Goal: Task Accomplishment & Management: Use online tool/utility

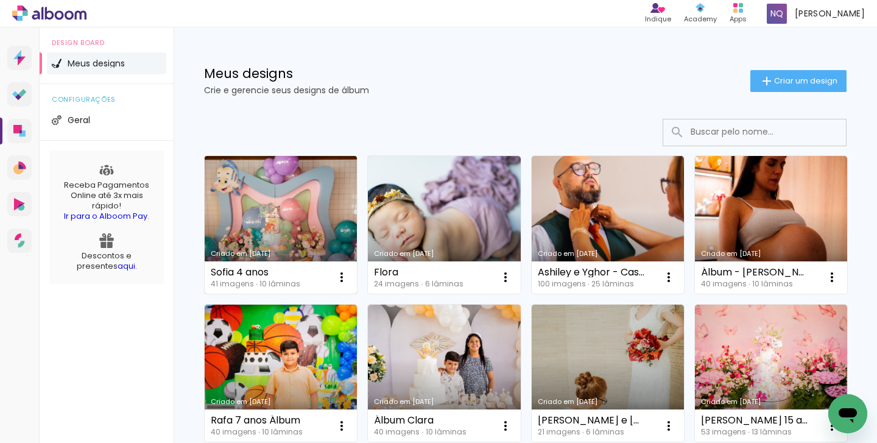
click at [294, 244] on link "Criado em [DATE]" at bounding box center [281, 225] width 152 height 138
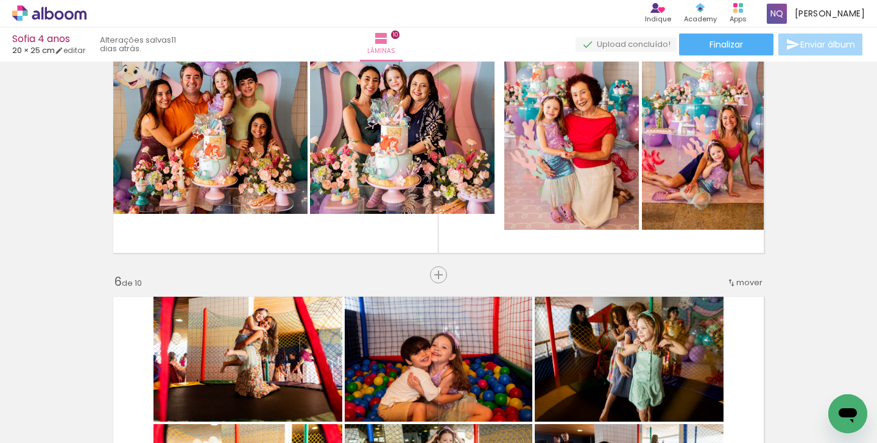
scroll to position [1253, 0]
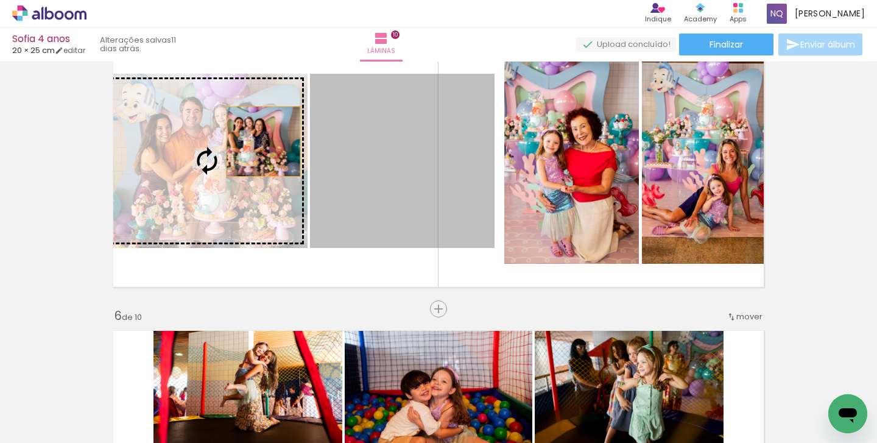
drag, startPoint x: 413, startPoint y: 139, endPoint x: 261, endPoint y: 141, distance: 152.3
click at [0, 0] on slot at bounding box center [0, 0] width 0 height 0
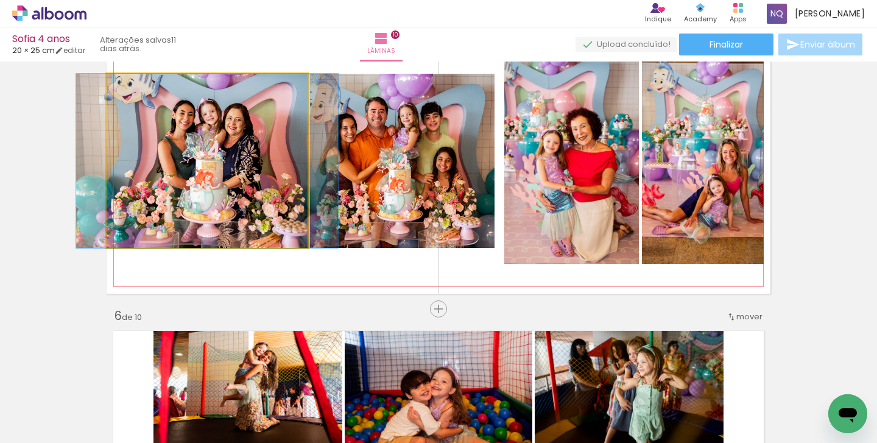
click at [289, 149] on quentale-photo at bounding box center [207, 161] width 201 height 174
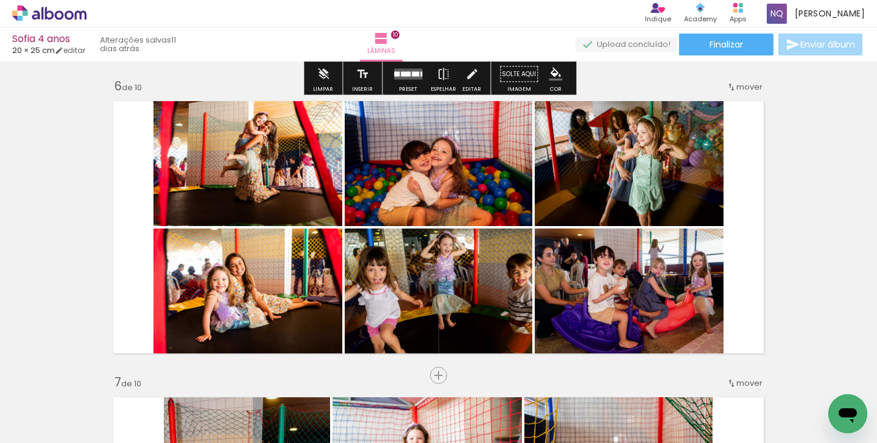
scroll to position [1624, 0]
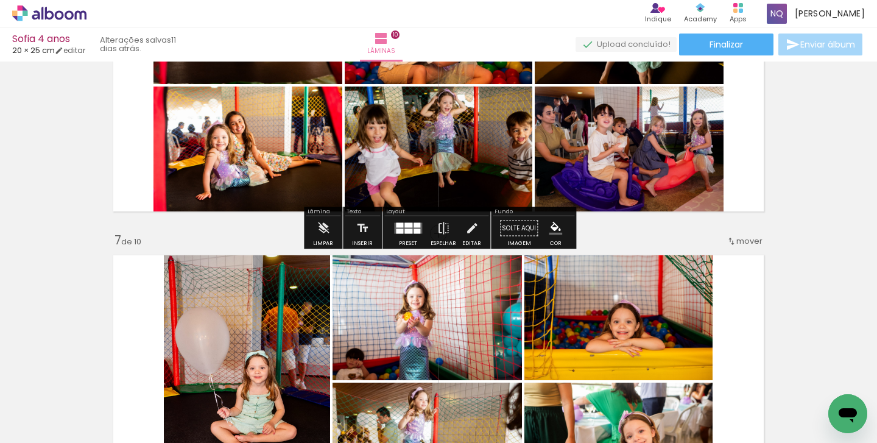
click at [423, 157] on quentale-photo at bounding box center [439, 152] width 188 height 132
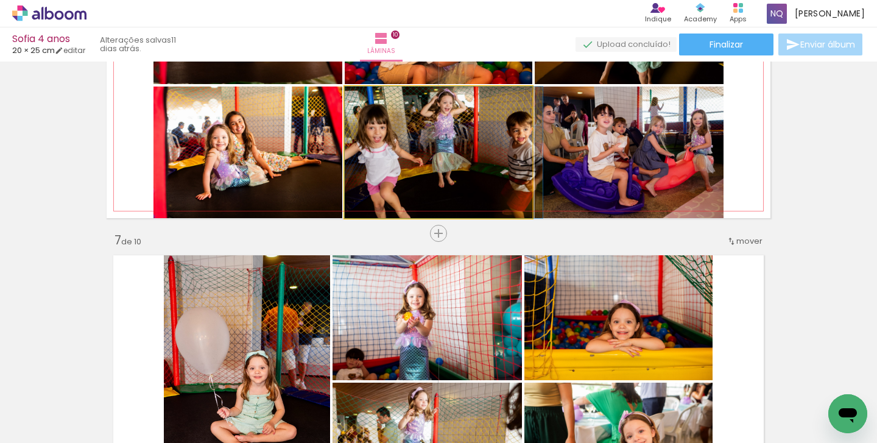
drag, startPoint x: 429, startPoint y: 143, endPoint x: 449, endPoint y: 213, distance: 72.9
click at [449, 213] on div "Inserir lâmina 1 de 10 Inserir lâmina 2 de 10 Inserir lâmina 3 de 10 Inserir lâ…" at bounding box center [438, 70] width 877 height 3256
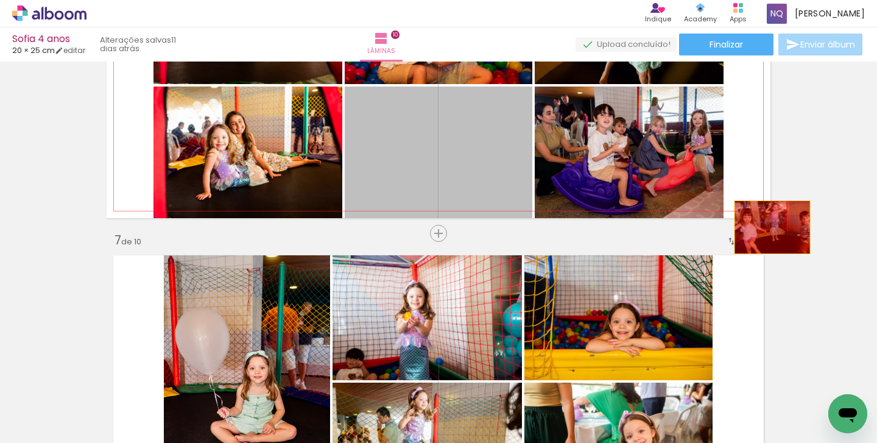
drag, startPoint x: 450, startPoint y: 161, endPoint x: 772, endPoint y: 225, distance: 328.4
click at [772, 225] on div "Inserir lâmina 1 de 10 Inserir lâmina 2 de 10 Inserir lâmina 3 de 10 Inserir lâ…" at bounding box center [438, 70] width 877 height 3256
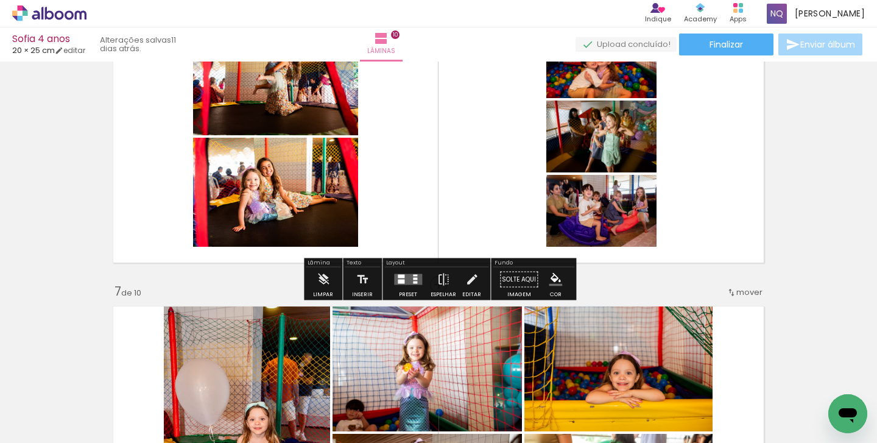
scroll to position [1573, 0]
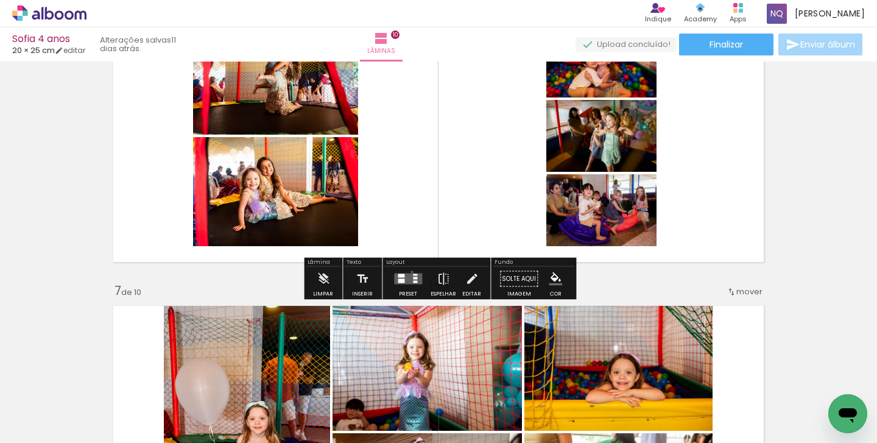
click at [409, 272] on div at bounding box center [408, 279] width 33 height 24
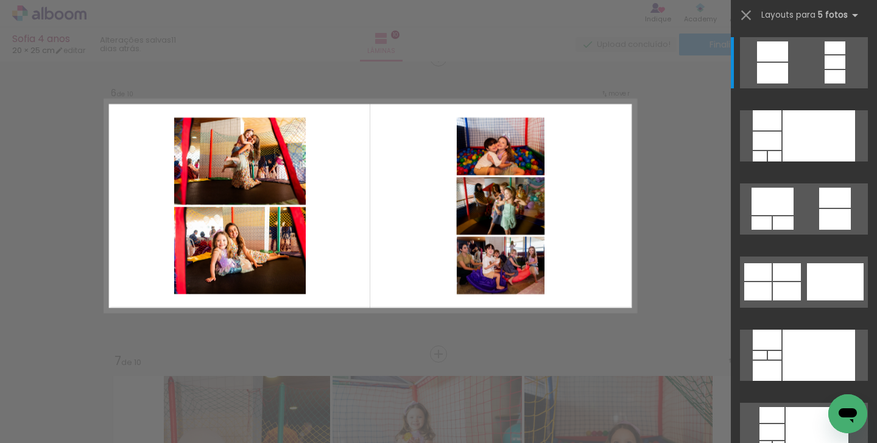
scroll to position [1495, 0]
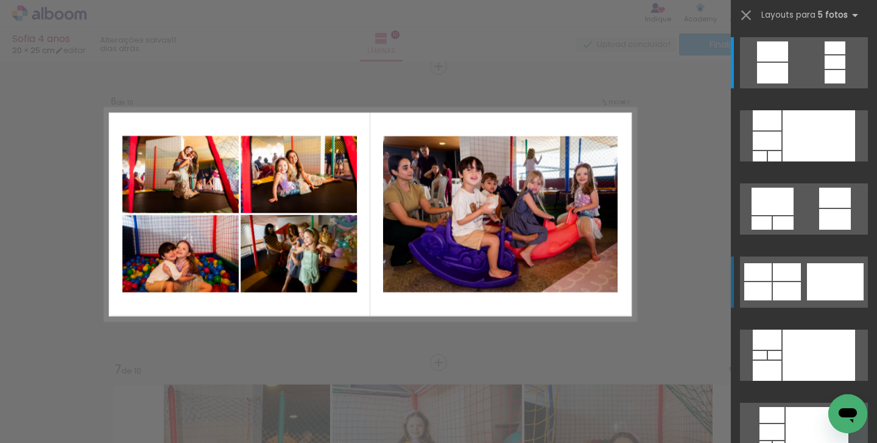
click at [817, 264] on div at bounding box center [835, 281] width 57 height 37
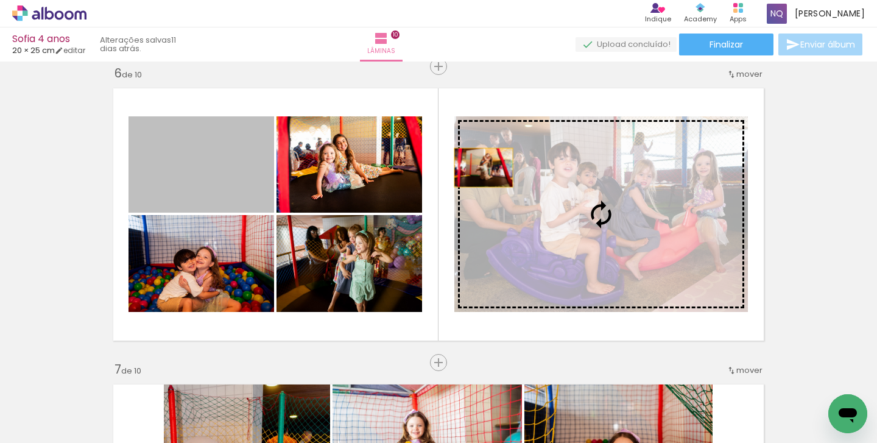
drag, startPoint x: 223, startPoint y: 172, endPoint x: 483, endPoint y: 166, distance: 260.1
click at [0, 0] on slot at bounding box center [0, 0] width 0 height 0
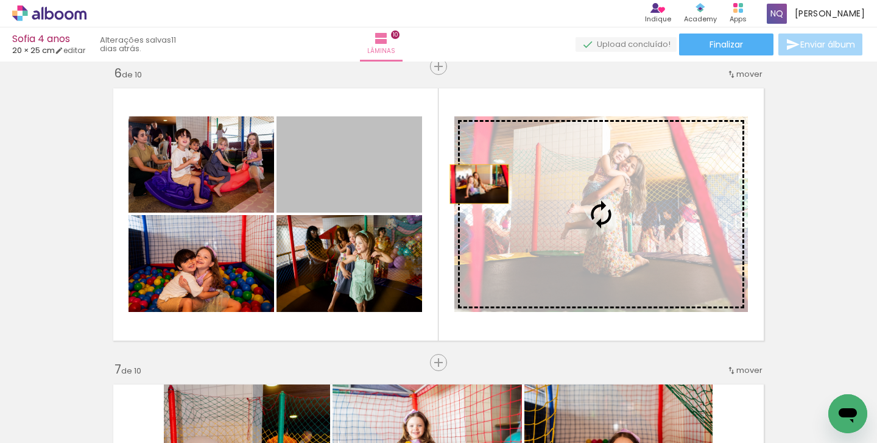
drag, startPoint x: 333, startPoint y: 161, endPoint x: 479, endPoint y: 182, distance: 147.6
click at [0, 0] on slot at bounding box center [0, 0] width 0 height 0
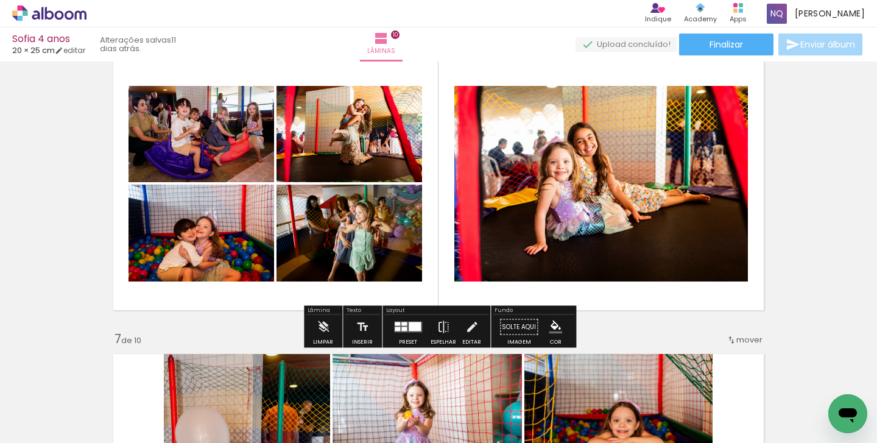
scroll to position [1526, 0]
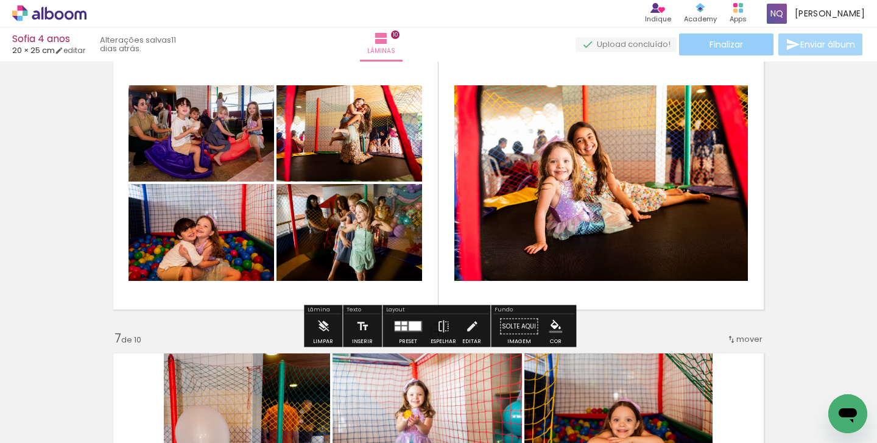
click at [714, 47] on span "Finalizar" at bounding box center [725, 44] width 33 height 9
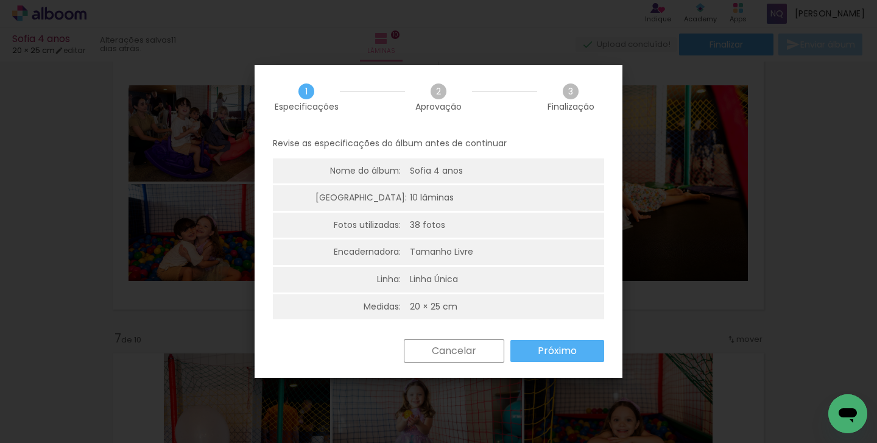
click at [0, 0] on slot "Próximo" at bounding box center [0, 0] width 0 height 0
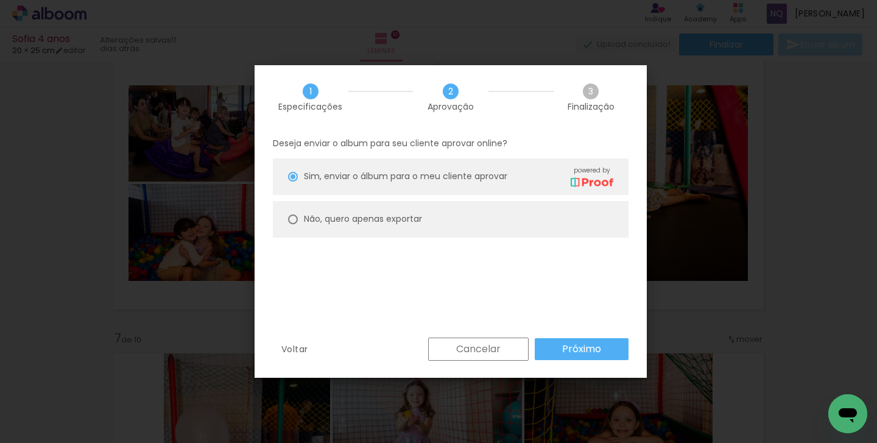
click at [0, 0] on slot "Não, quero apenas exportar" at bounding box center [0, 0] width 0 height 0
type paper-radio-button "on"
click at [0, 0] on slot "Próximo" at bounding box center [0, 0] width 0 height 0
type input "Alta, 300 DPI"
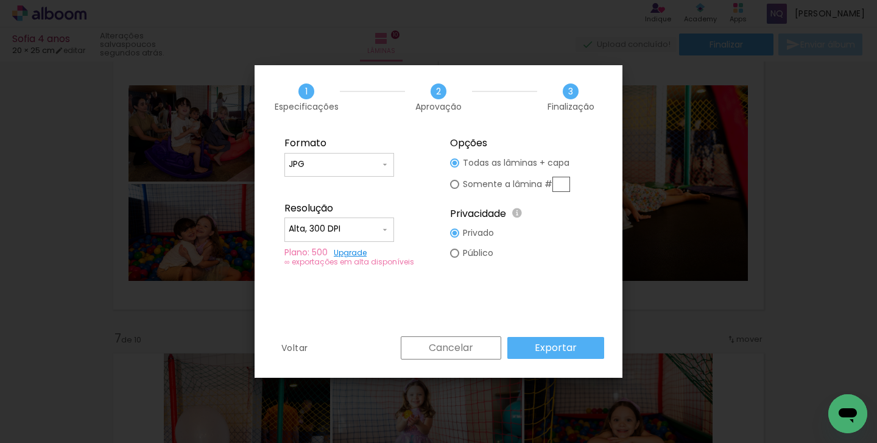
click at [527, 348] on paper-button "Exportar" at bounding box center [555, 348] width 97 height 22
